Goal: Information Seeking & Learning: Stay updated

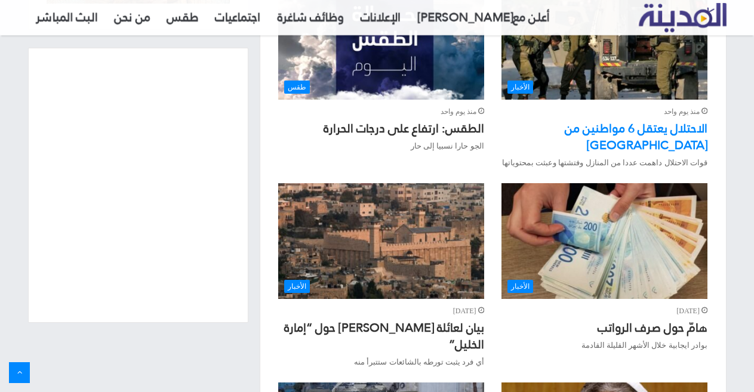
scroll to position [776, 0]
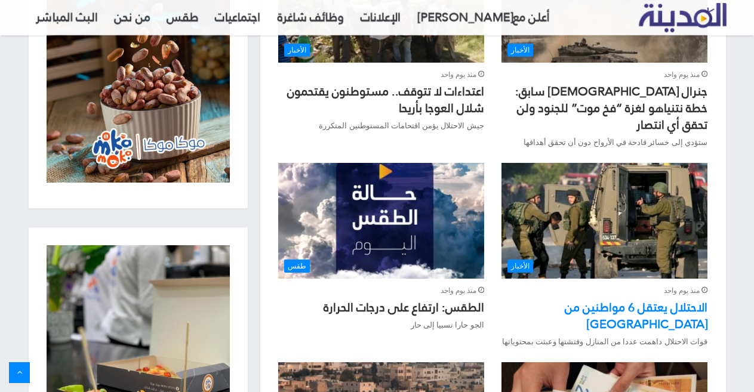
click at [612, 296] on link "الاحتلال يعتقل 6 مواطنين من نابلس" at bounding box center [635, 315] width 143 height 39
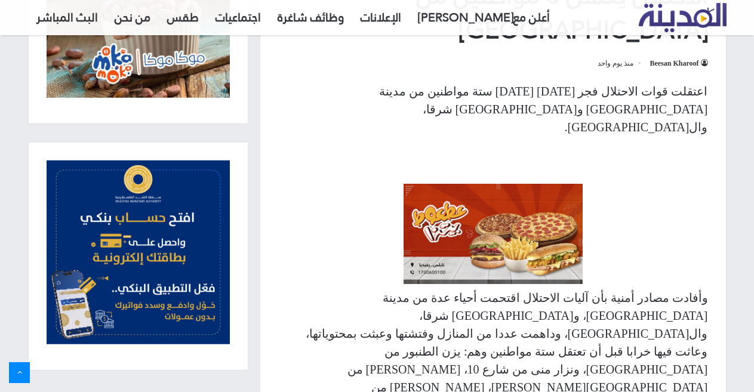
scroll to position [537, 0]
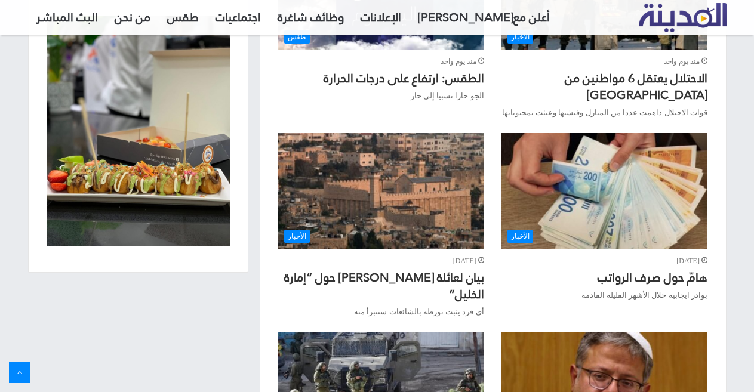
scroll to position [1014, 0]
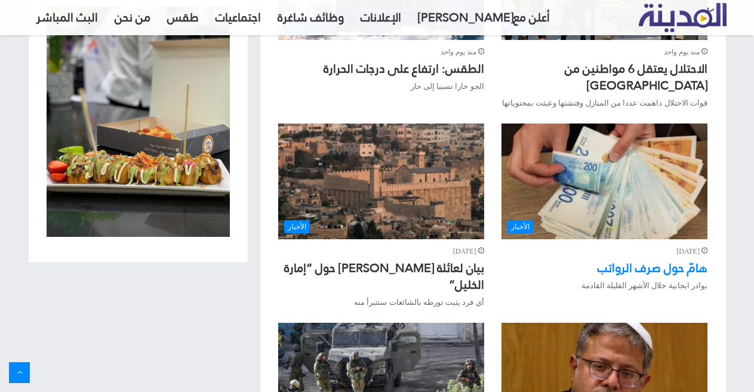
click at [647, 257] on link "هامّ حول صرف الرواتب" at bounding box center [652, 268] width 110 height 23
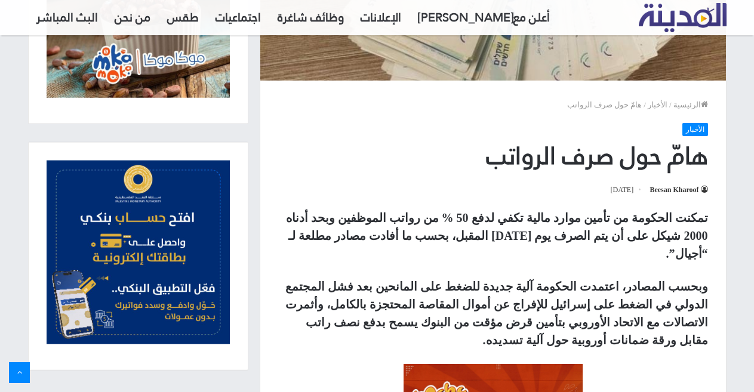
scroll to position [418, 0]
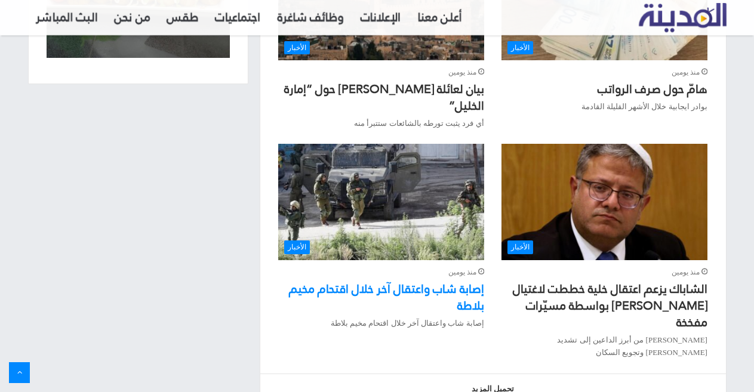
click at [443, 277] on link "إصابة شاب واعتقال آخر خلال اقتحام مخيم بلاطة" at bounding box center [386, 296] width 195 height 39
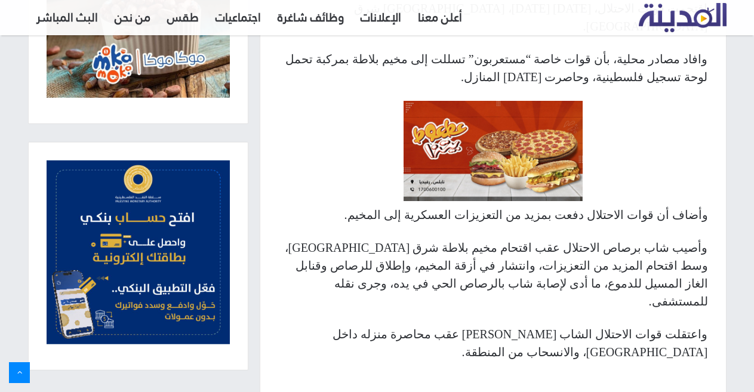
scroll to position [597, 0]
